Goal: Transaction & Acquisition: Purchase product/service

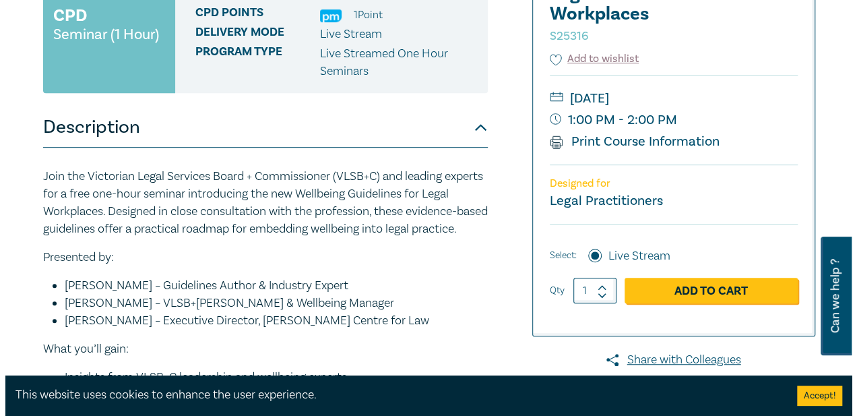
scroll to position [270, 0]
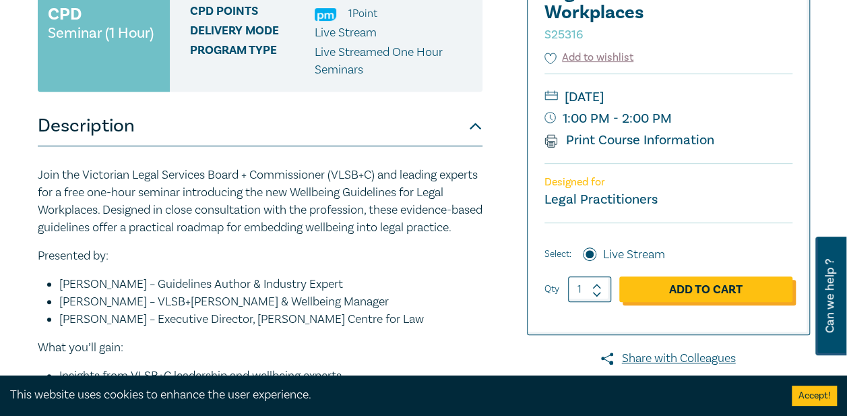
click at [716, 292] on link "Add to Cart" at bounding box center [705, 289] width 173 height 26
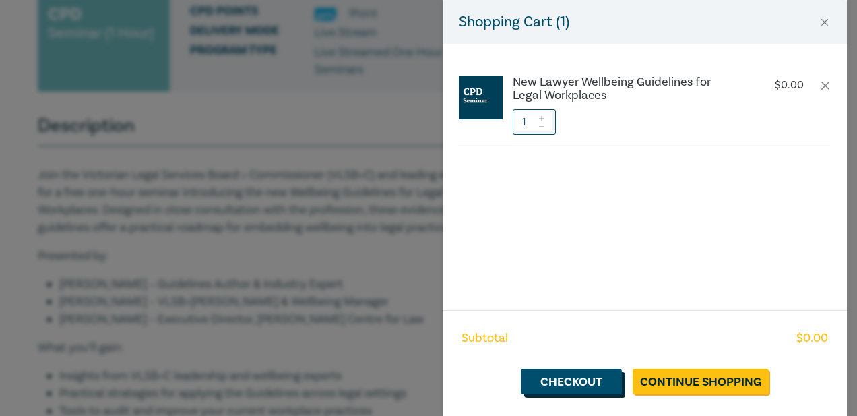
click at [574, 376] on link "Checkout" at bounding box center [571, 382] width 101 height 26
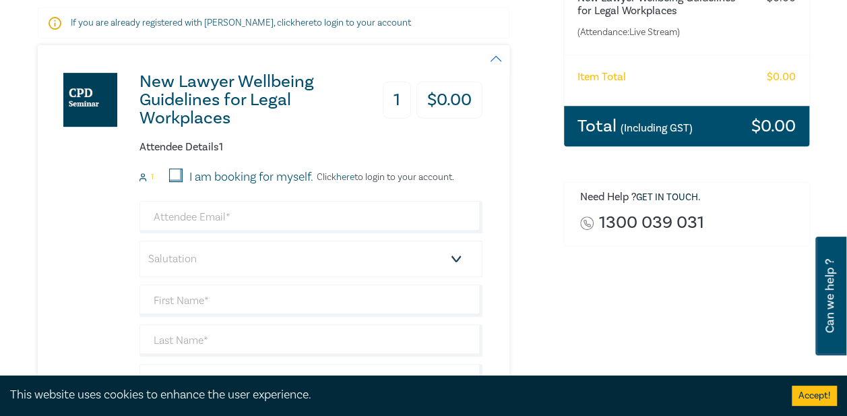
scroll to position [270, 0]
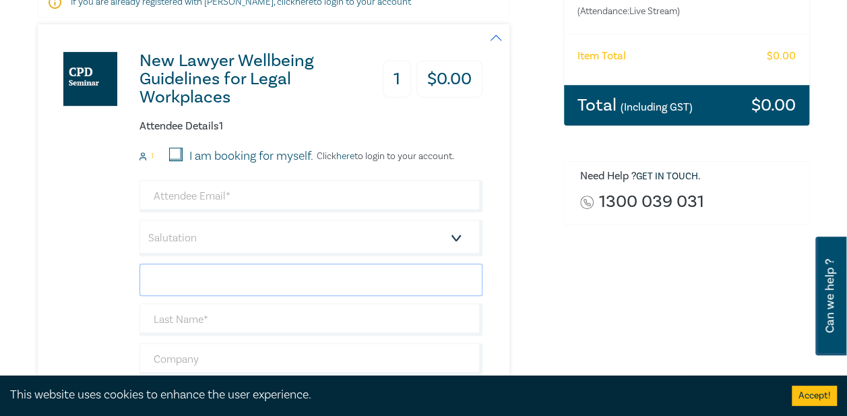
click at [276, 280] on input "text" at bounding box center [311, 280] width 343 height 32
click at [63, 217] on div "New Lawyer Wellbeing Guidelines for Legal Workplaces 1 $ 0.00 Attendee Details …" at bounding box center [260, 255] width 445 height 462
click at [179, 202] on input "email" at bounding box center [311, 196] width 343 height 32
type input "vivian@vlinco.com"
type input "[PERSON_NAME]"
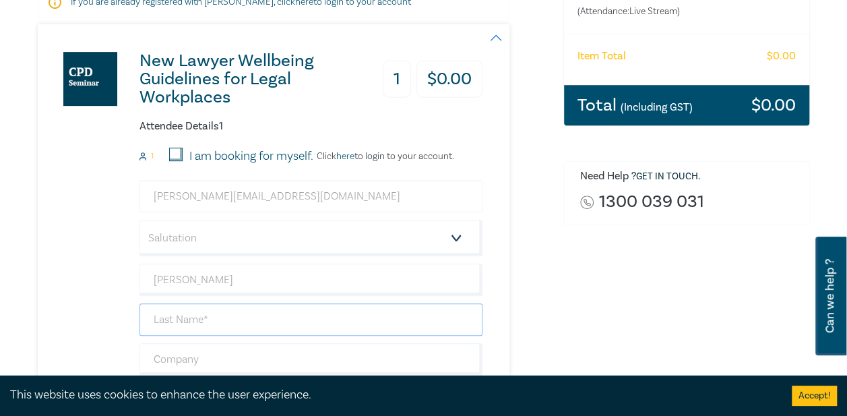
type input "LIN"
type input "owner"
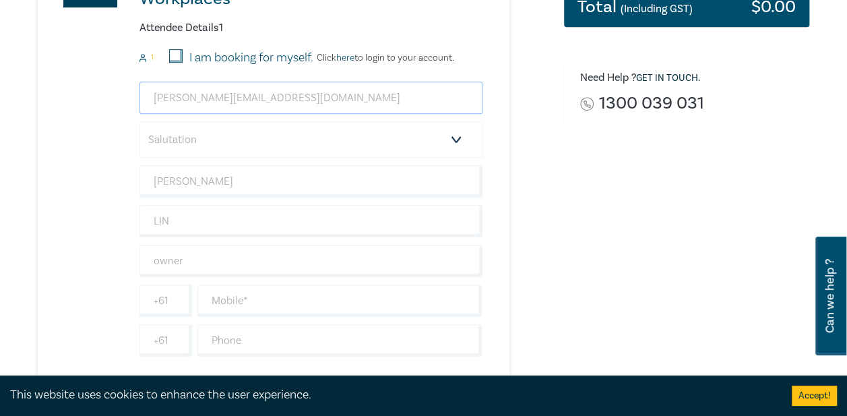
scroll to position [472, 0]
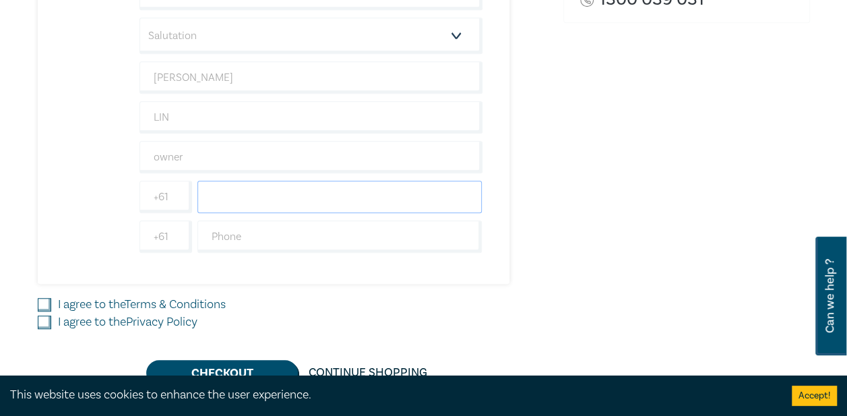
click at [234, 194] on input "text" at bounding box center [339, 197] width 285 height 32
type input "0411489089"
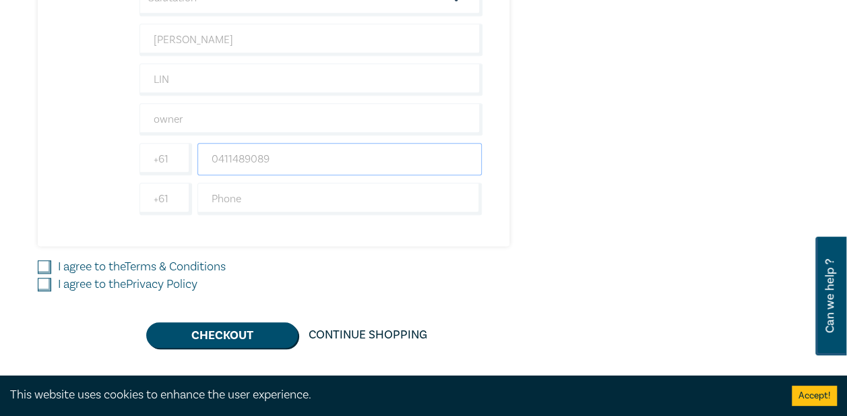
scroll to position [539, 0]
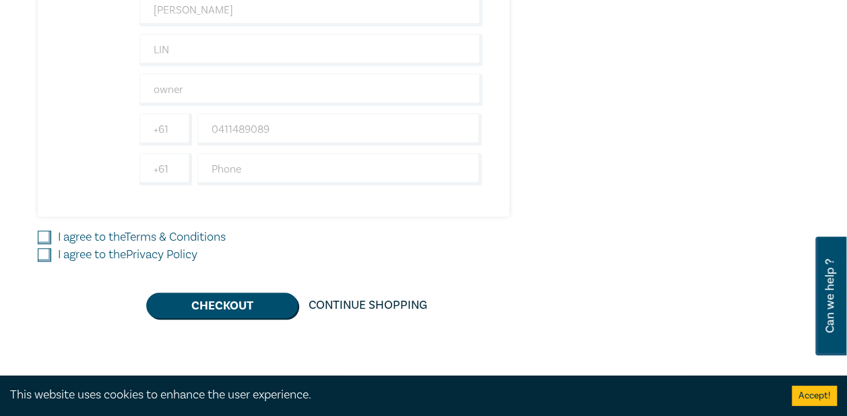
click at [72, 237] on label "I agree to the Terms & Conditions" at bounding box center [142, 237] width 168 height 18
click at [51, 237] on input "I agree to the Terms & Conditions" at bounding box center [44, 236] width 13 height 13
checkbox input "true"
click at [66, 253] on label "I agree to the Privacy Policy" at bounding box center [128, 255] width 140 height 18
click at [51, 253] on input "I agree to the Privacy Policy" at bounding box center [44, 254] width 13 height 13
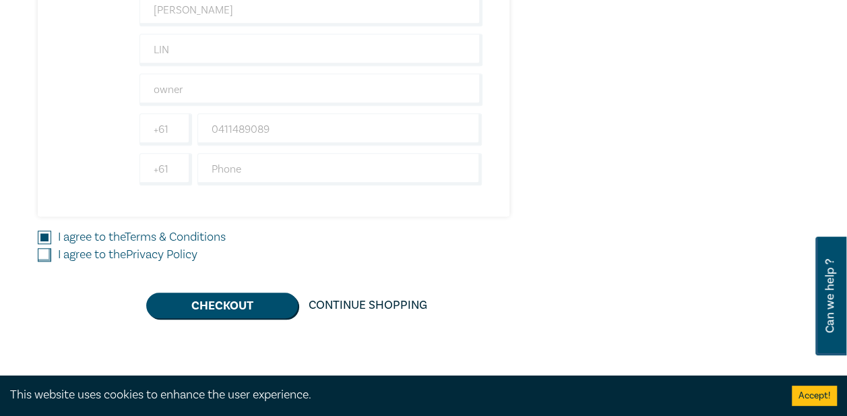
checkbox input "true"
click at [224, 303] on button "Checkout" at bounding box center [222, 305] width 152 height 26
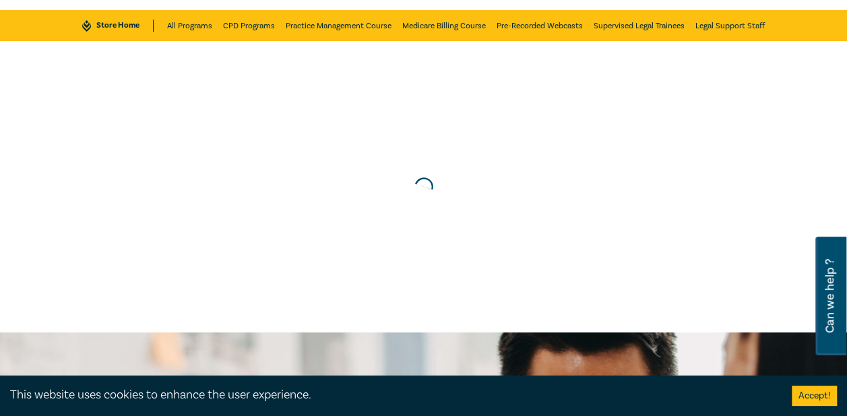
scroll to position [0, 0]
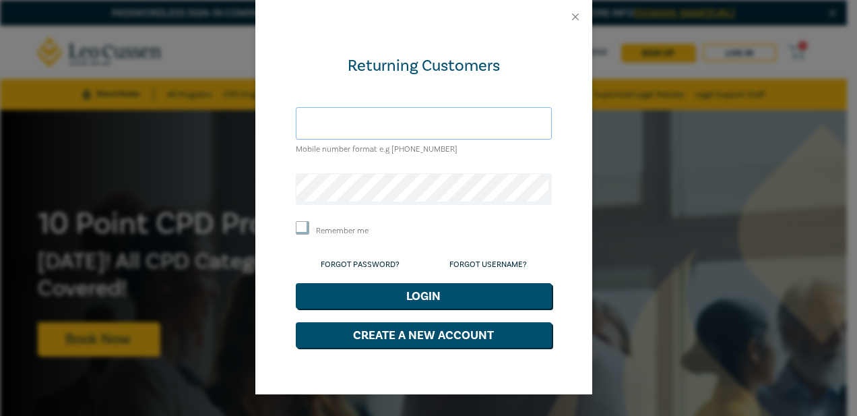
click at [430, 127] on input "text" at bounding box center [424, 123] width 256 height 32
type input "vivian@vlinco.com"
click at [551, 144] on div "Returning Customers vivian@vlinco.com Mobile number format e.g +61 000000000 Re…" at bounding box center [423, 214] width 337 height 361
click at [575, 19] on button "Close" at bounding box center [575, 17] width 12 height 12
